Goal: Navigation & Orientation: Find specific page/section

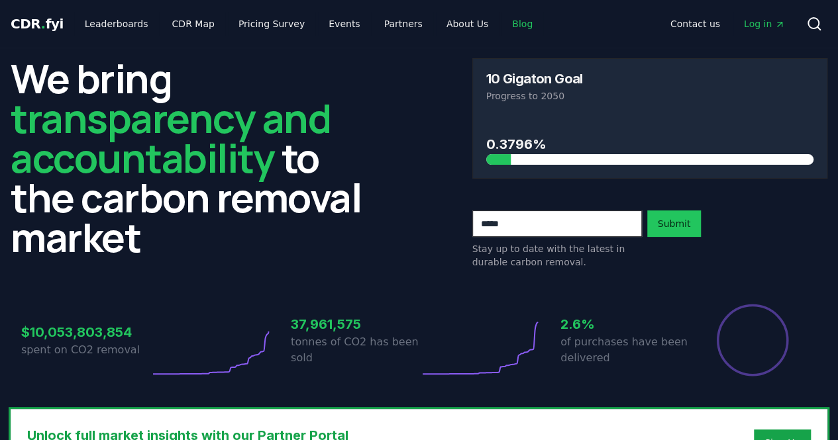
click at [501, 22] on link "Blog" at bounding box center [522, 24] width 42 height 24
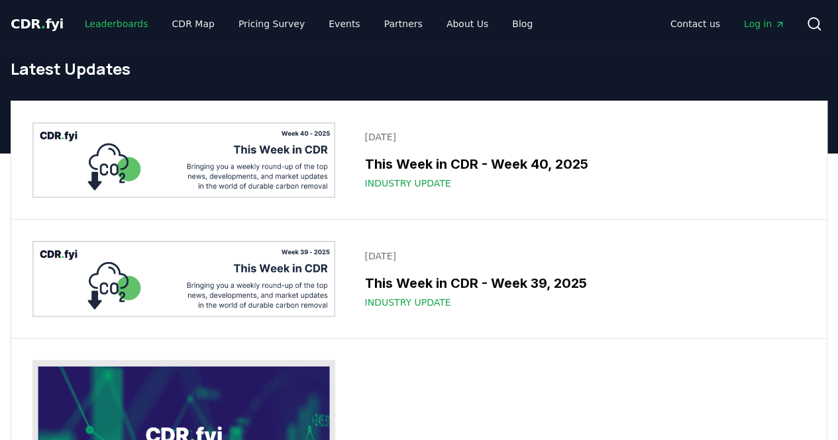
click at [103, 28] on link "Leaderboards" at bounding box center [116, 24] width 85 height 24
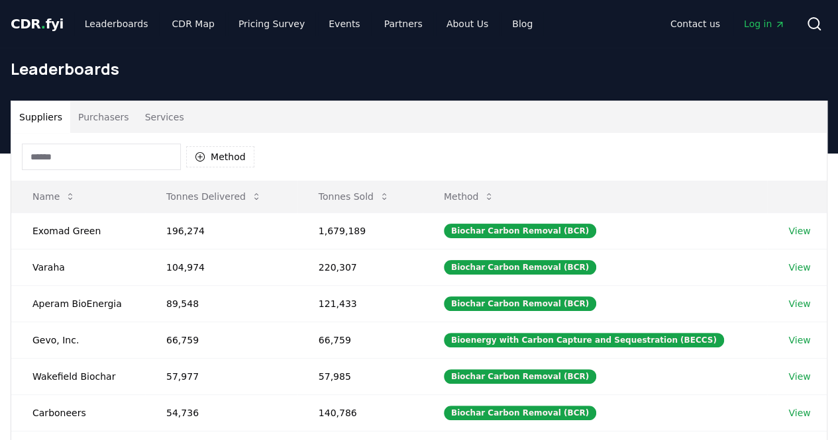
click at [48, 21] on span "CDR . fyi" at bounding box center [37, 24] width 53 height 16
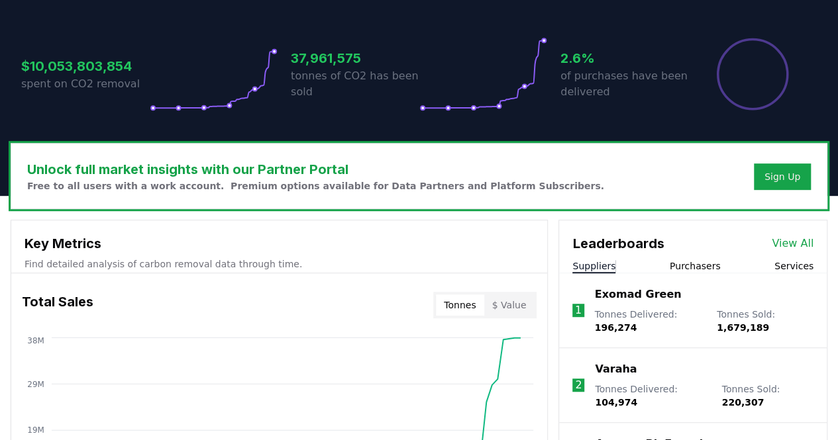
scroll to position [321, 0]
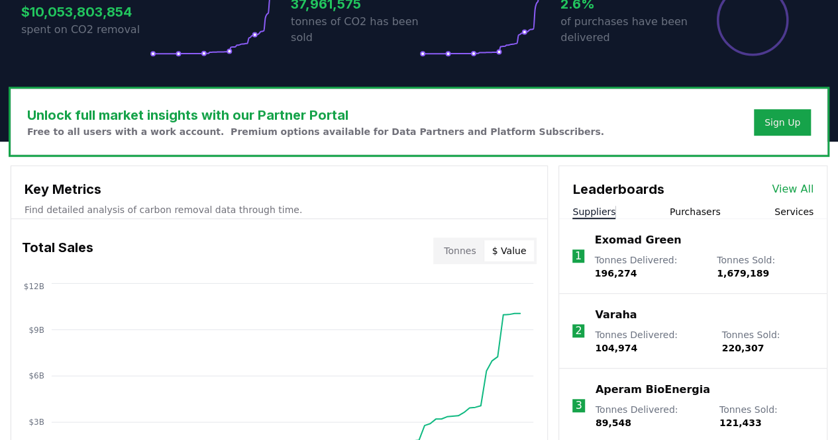
click at [500, 250] on button "$ Value" at bounding box center [509, 250] width 50 height 21
click at [464, 248] on button "Tonnes" at bounding box center [460, 250] width 48 height 21
click at [518, 248] on button "$ Value" at bounding box center [509, 250] width 50 height 21
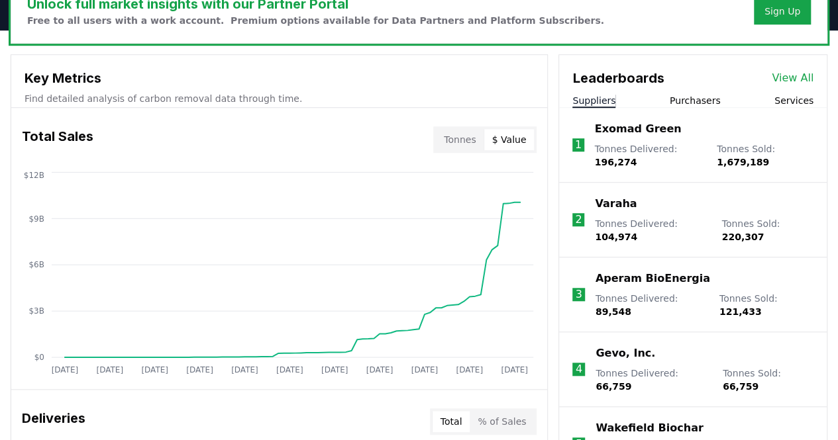
scroll to position [434, 0]
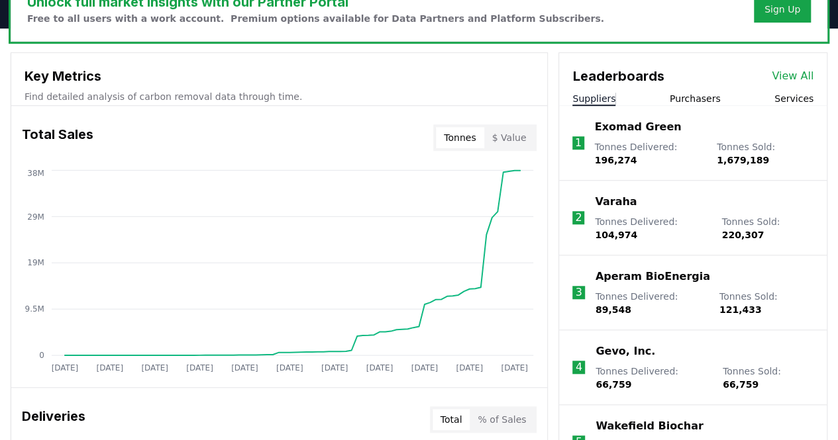
click at [457, 134] on button "Tonnes" at bounding box center [460, 137] width 48 height 21
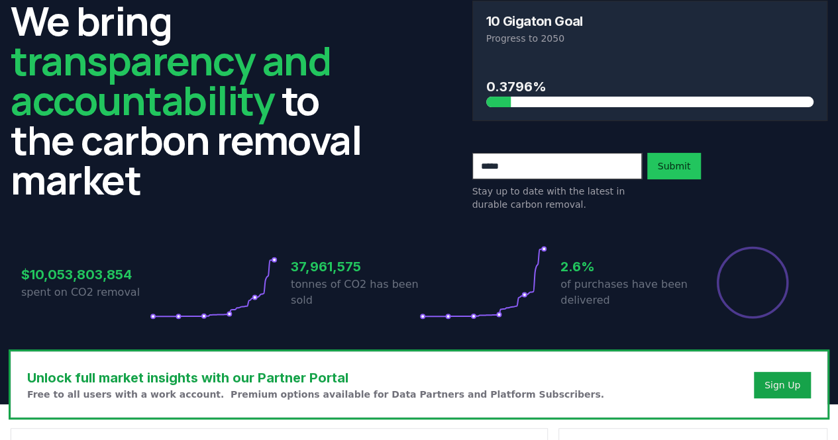
scroll to position [0, 0]
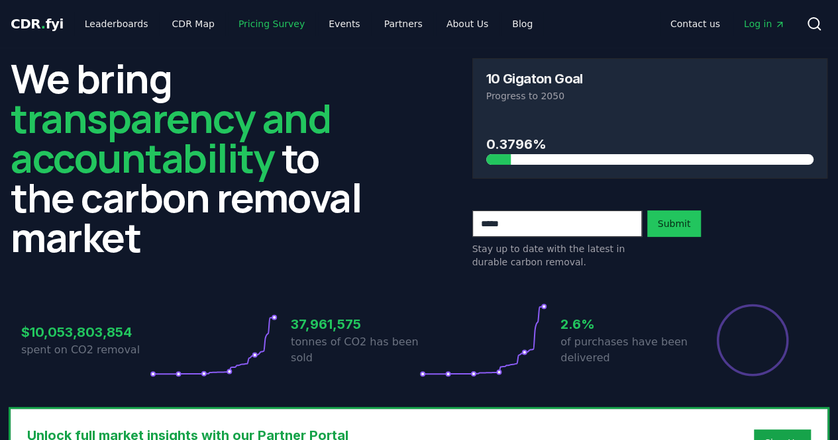
click at [253, 22] on link "Pricing Survey" at bounding box center [271, 24] width 87 height 24
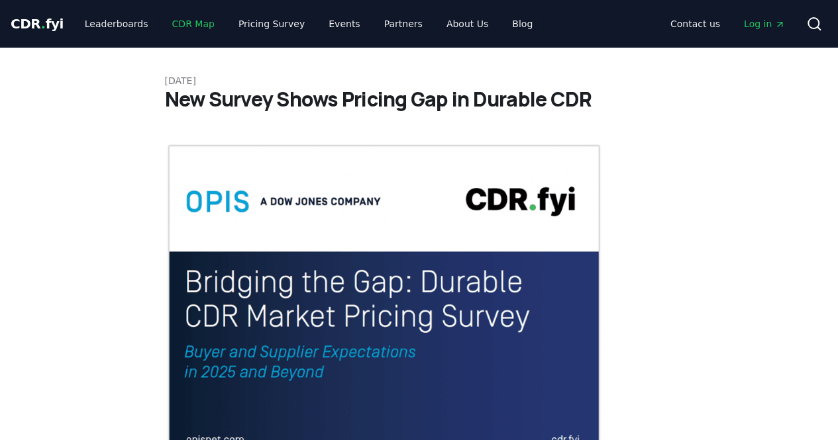
click at [174, 23] on link "CDR Map" at bounding box center [194, 24] width 64 height 24
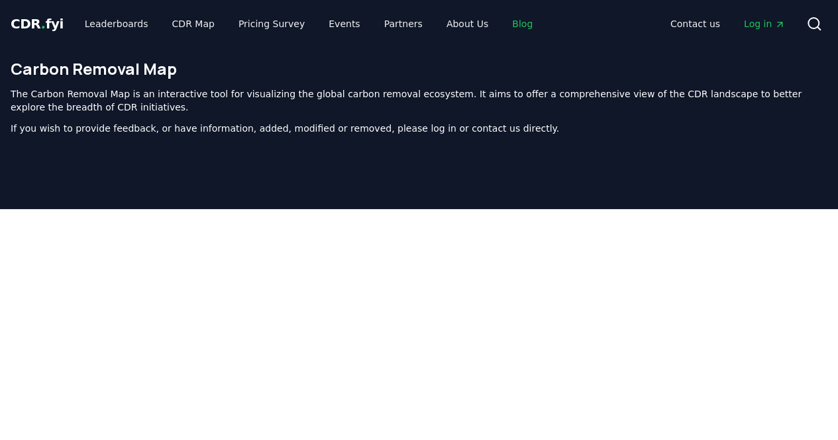
click at [501, 18] on link "Blog" at bounding box center [522, 24] width 42 height 24
